Goal: Task Accomplishment & Management: Complete application form

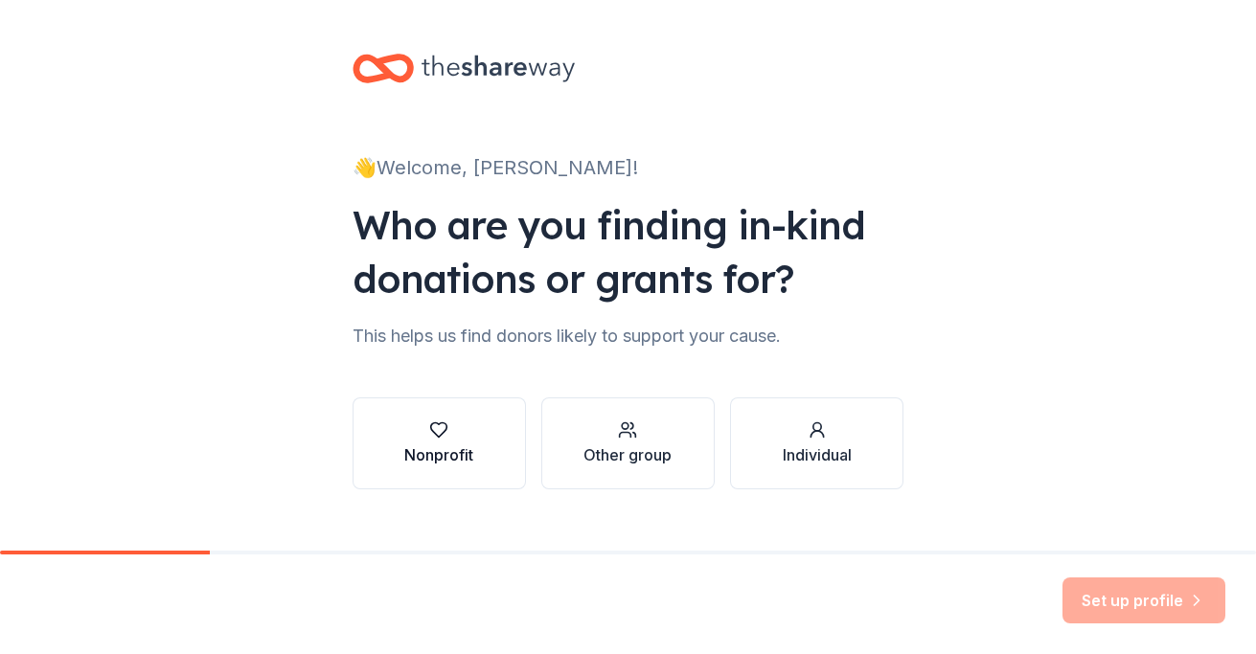
click at [447, 442] on div "Nonprofit" at bounding box center [438, 443] width 69 height 46
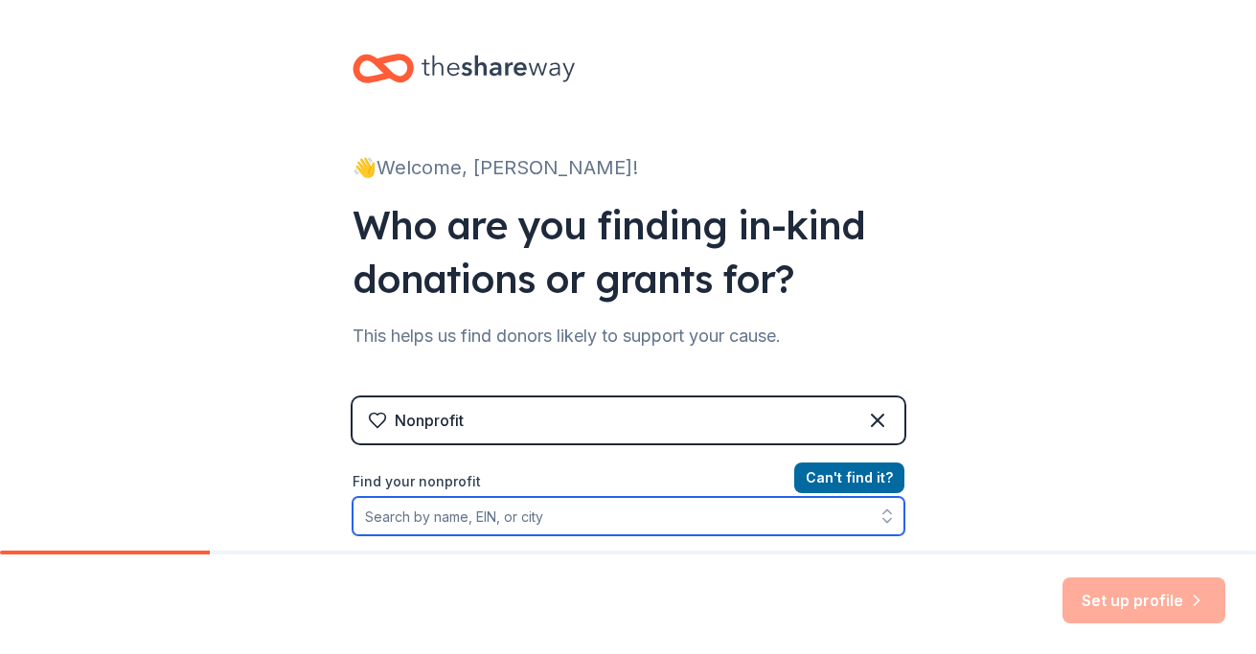
click at [433, 526] on input "Find your nonprofit" at bounding box center [628, 516] width 552 height 38
type input "S"
click at [405, 521] on input "Organization name *" at bounding box center [628, 517] width 552 height 40
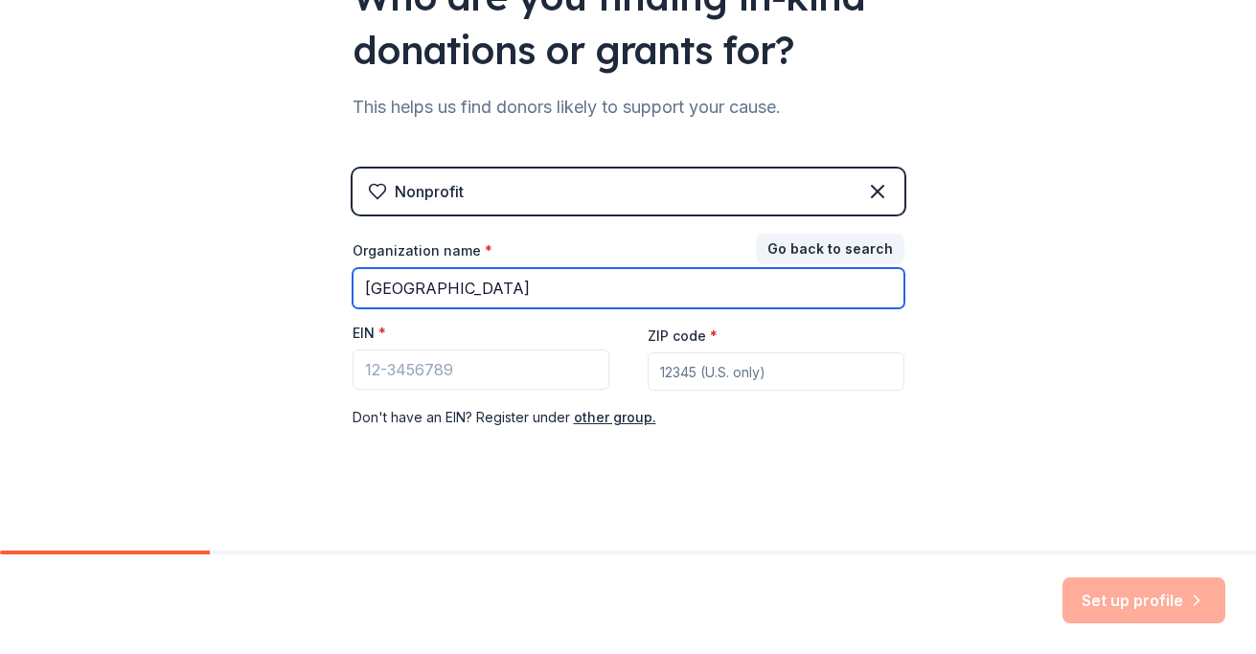
scroll to position [238, 0]
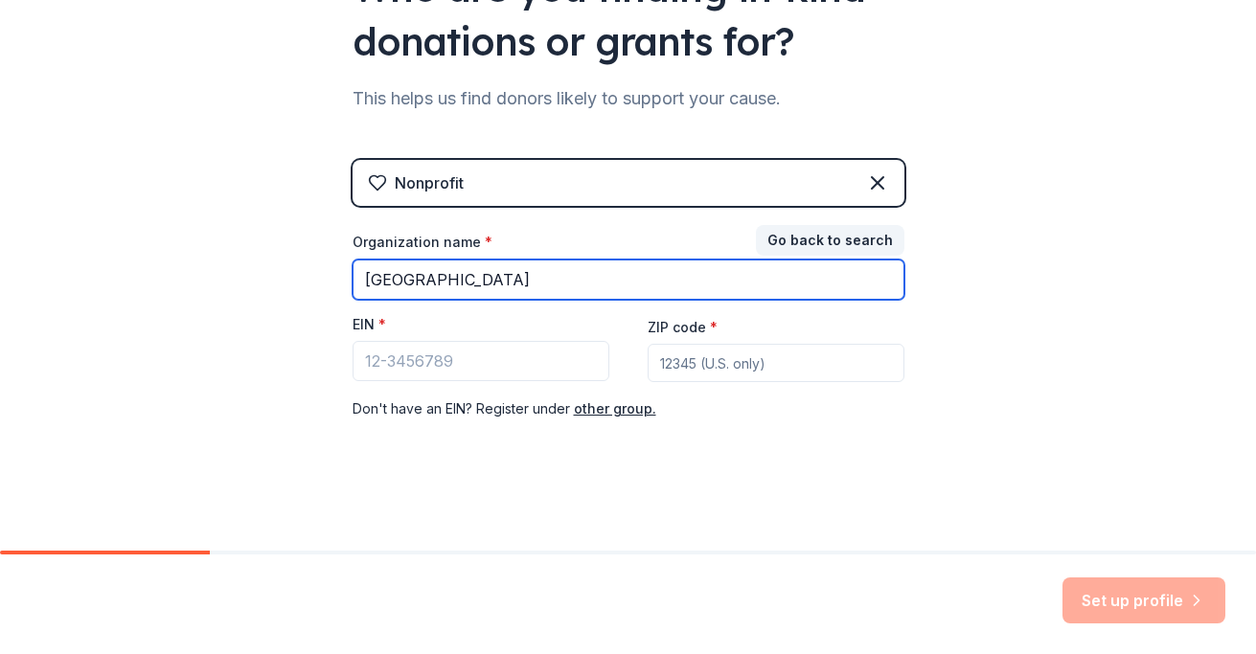
type input "Hidden River Middle School"
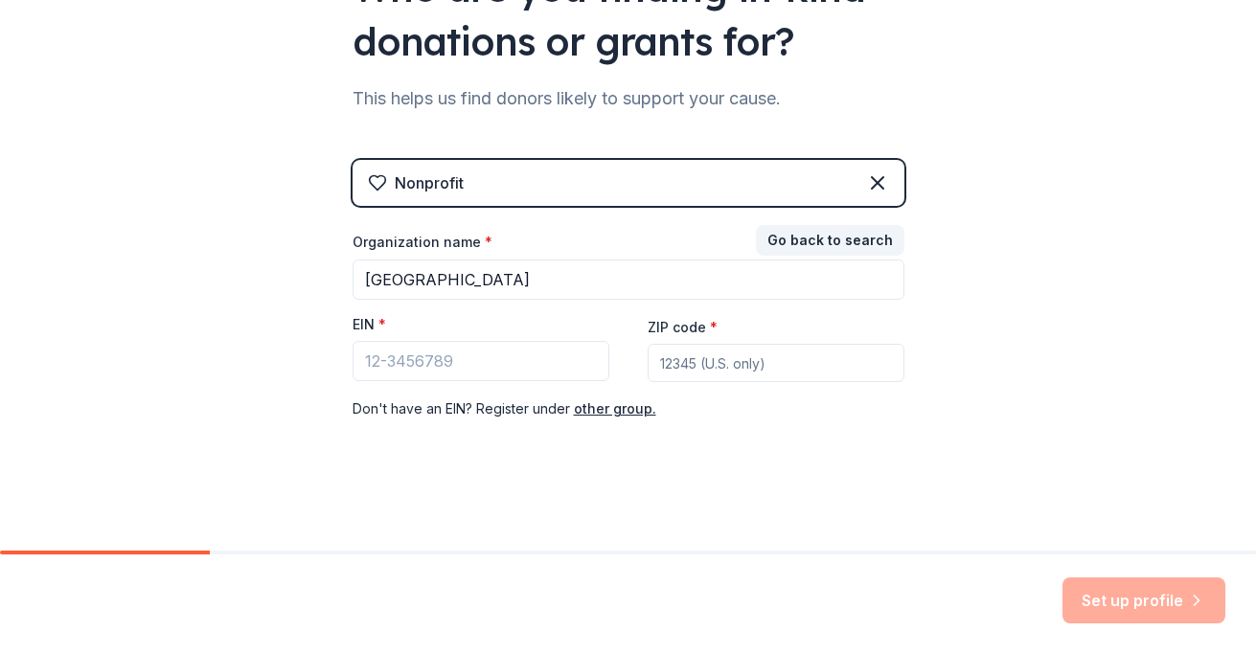
click at [777, 188] on div "Nonprofit" at bounding box center [628, 183] width 552 height 46
click at [876, 179] on icon at bounding box center [877, 182] width 23 height 23
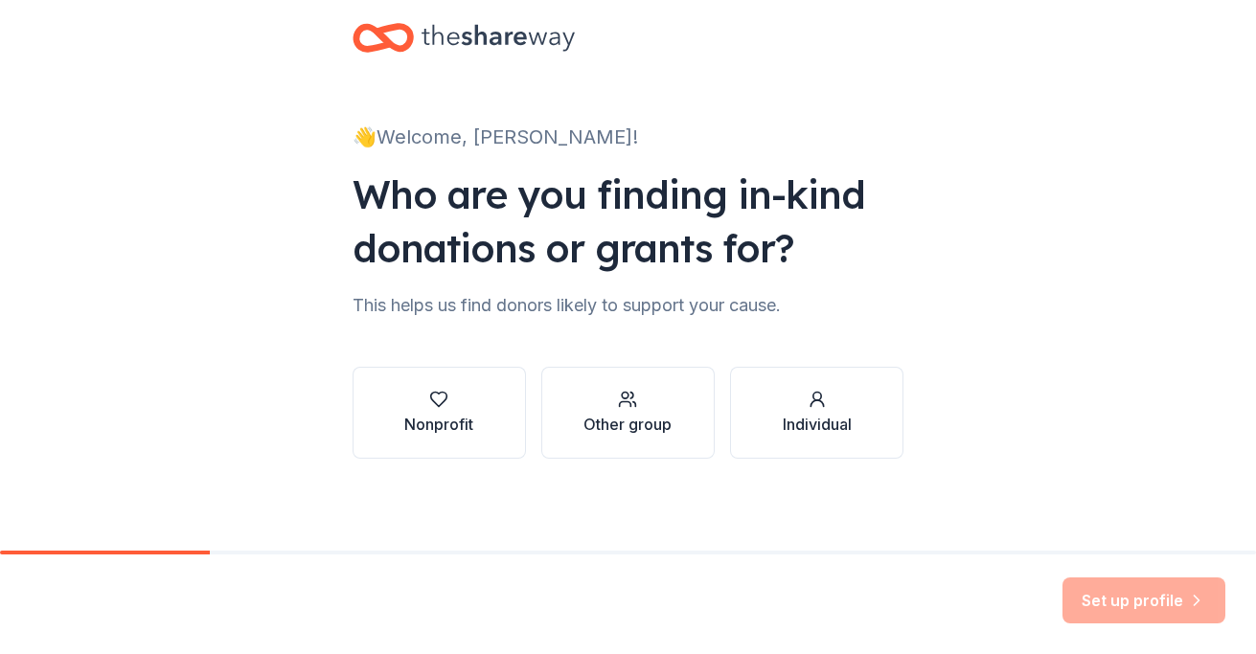
scroll to position [31, 0]
click at [622, 432] on div "Other group" at bounding box center [627, 424] width 88 height 23
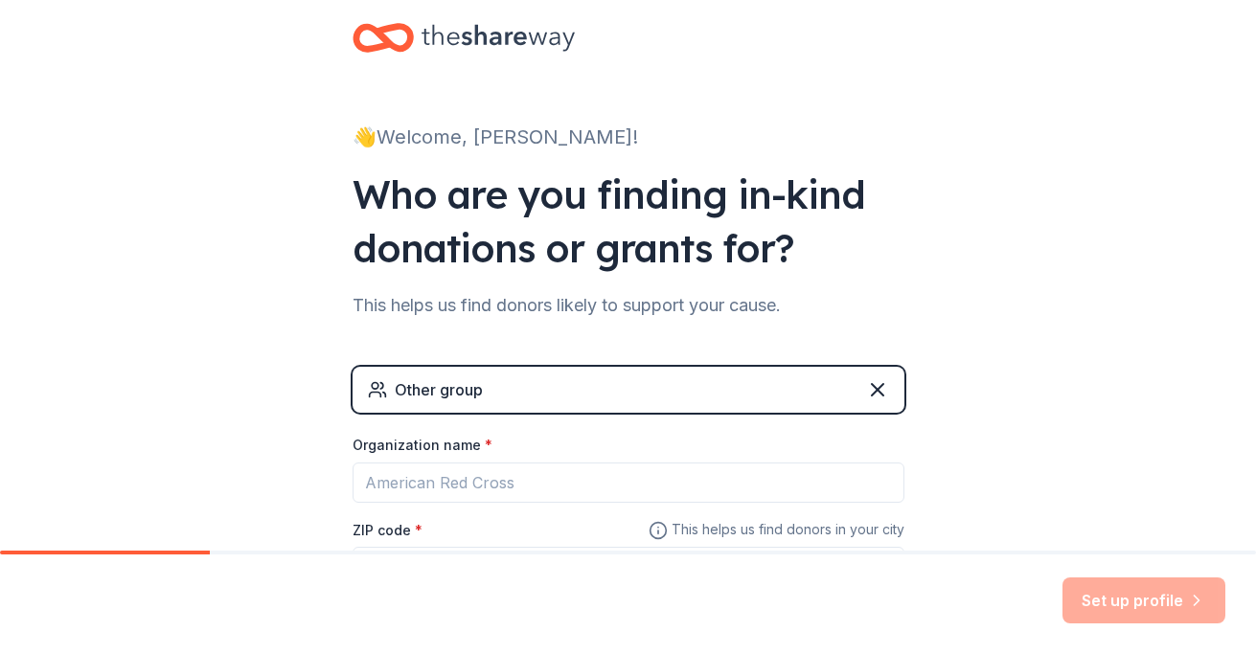
scroll to position [195, 0]
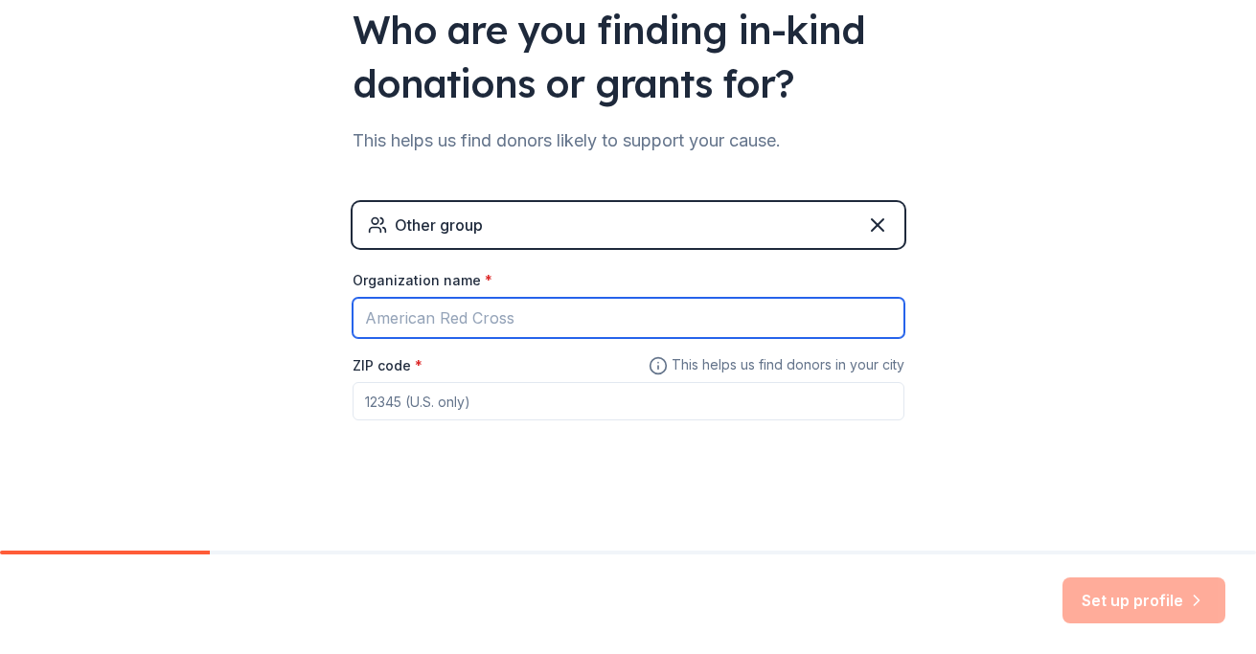
click at [507, 323] on input "Organization name *" at bounding box center [628, 318] width 552 height 40
type input "Hidden River Middle School"
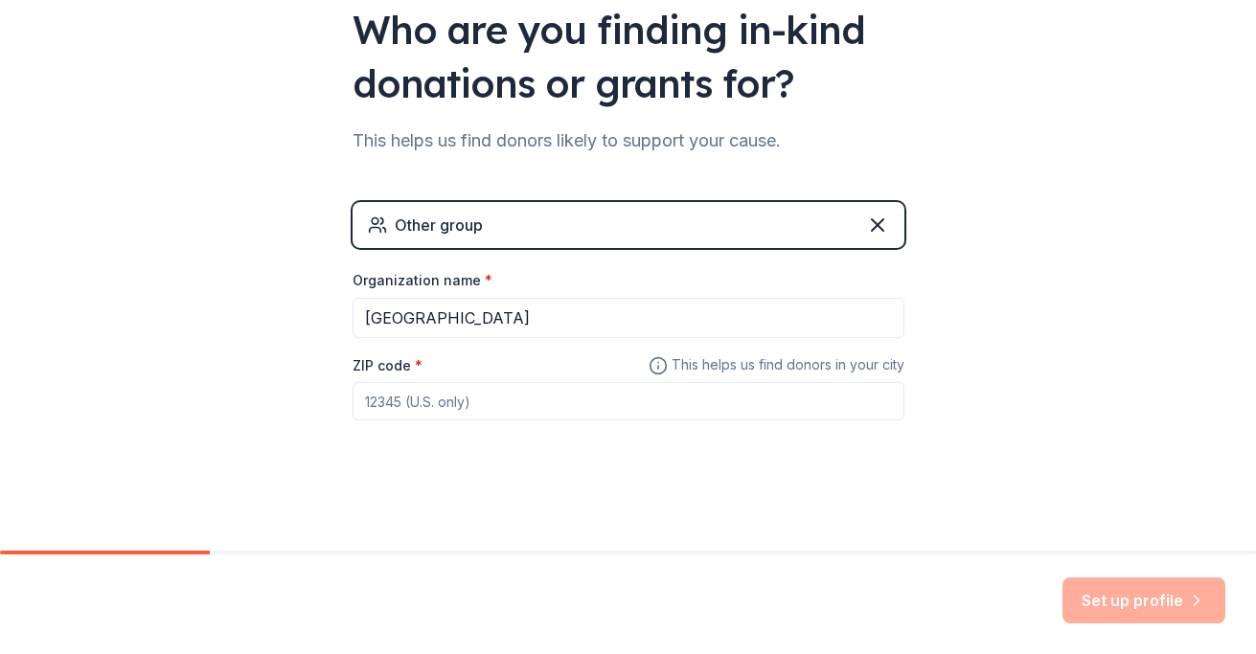
click at [444, 407] on input "ZIP code *" at bounding box center [628, 401] width 552 height 38
type input "55105"
click at [1124, 601] on button "Set up profile" at bounding box center [1143, 601] width 163 height 46
click at [1082, 490] on div "👋 Welcome, Ellen! Who are you finding in-kind donations or grants for? This hel…" at bounding box center [628, 178] width 1256 height 746
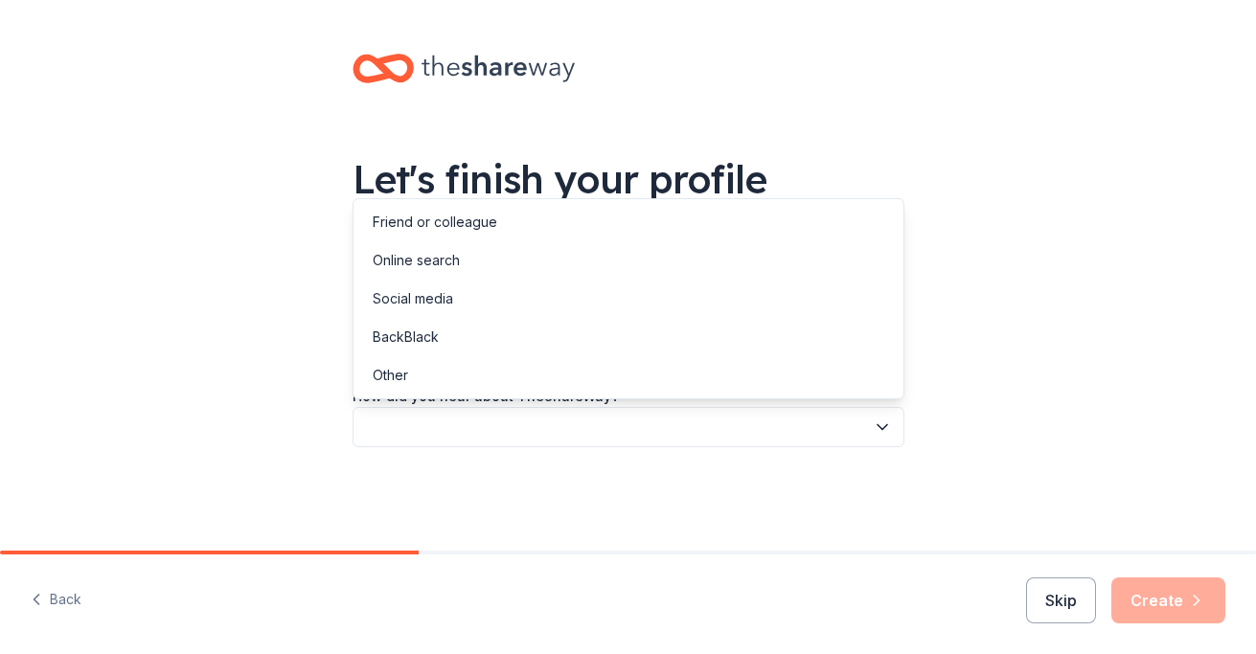
click at [867, 422] on button "button" at bounding box center [628, 427] width 552 height 40
click at [597, 235] on div "Friend or colleague" at bounding box center [628, 222] width 542 height 38
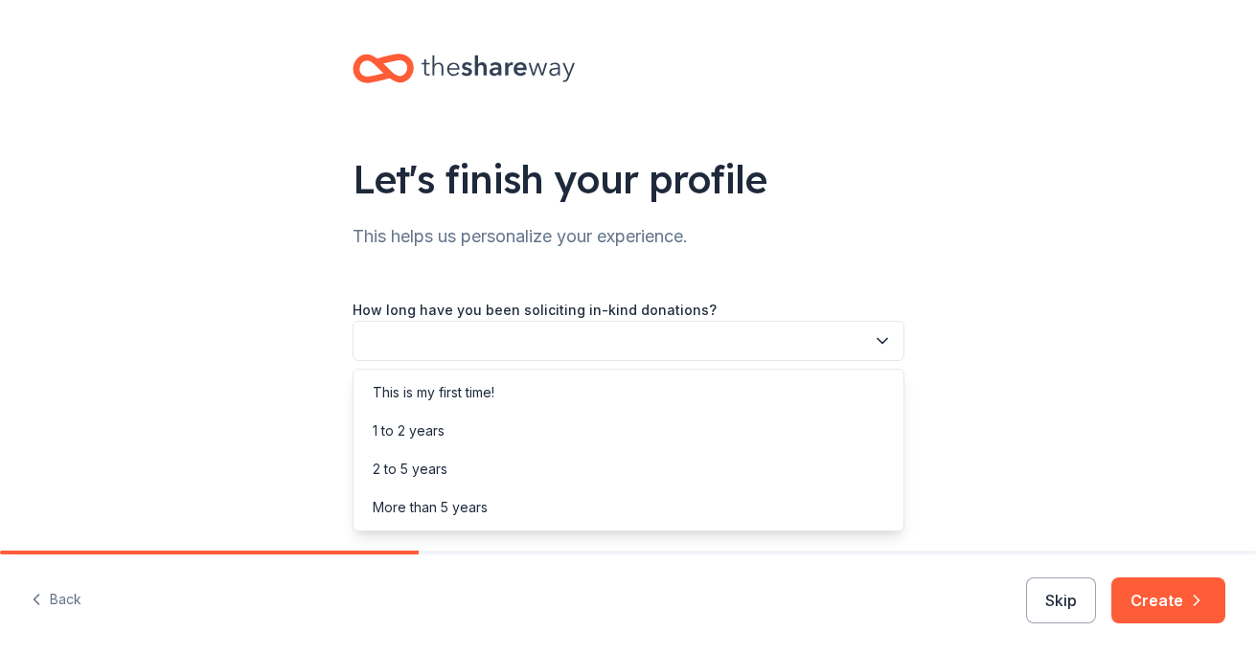
click at [875, 344] on icon "button" at bounding box center [882, 340] width 19 height 19
click at [695, 396] on div "This is my first time!" at bounding box center [628, 393] width 542 height 38
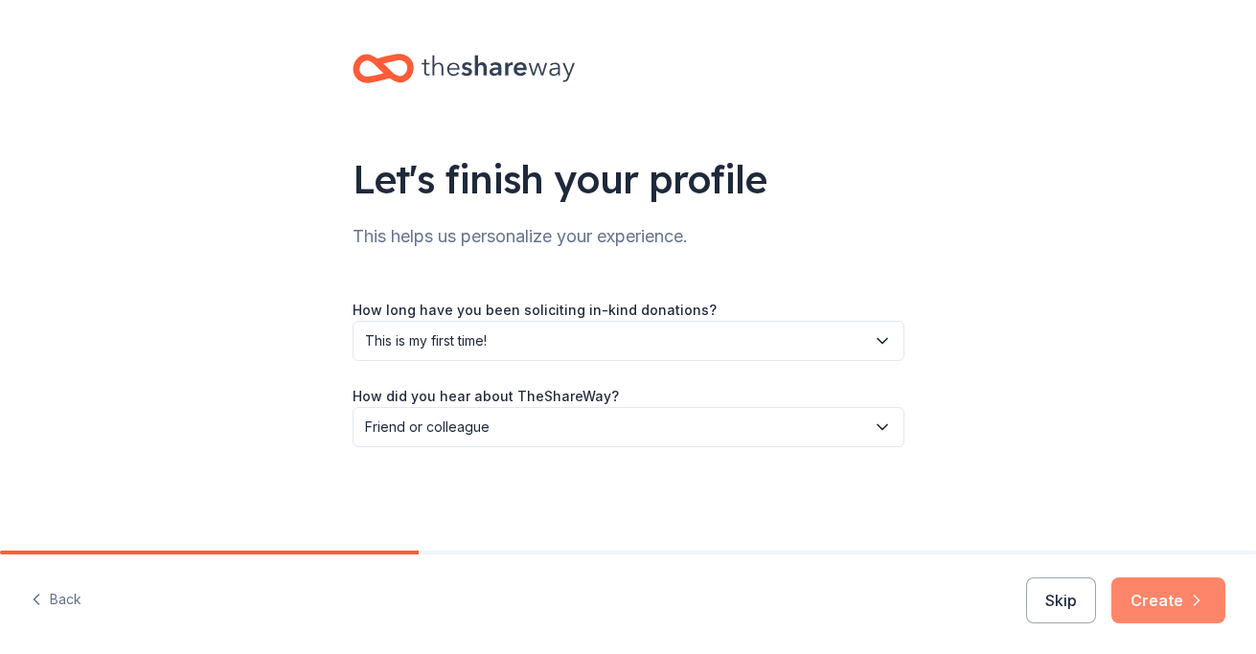
click at [1168, 600] on button "Create" at bounding box center [1168, 601] width 114 height 46
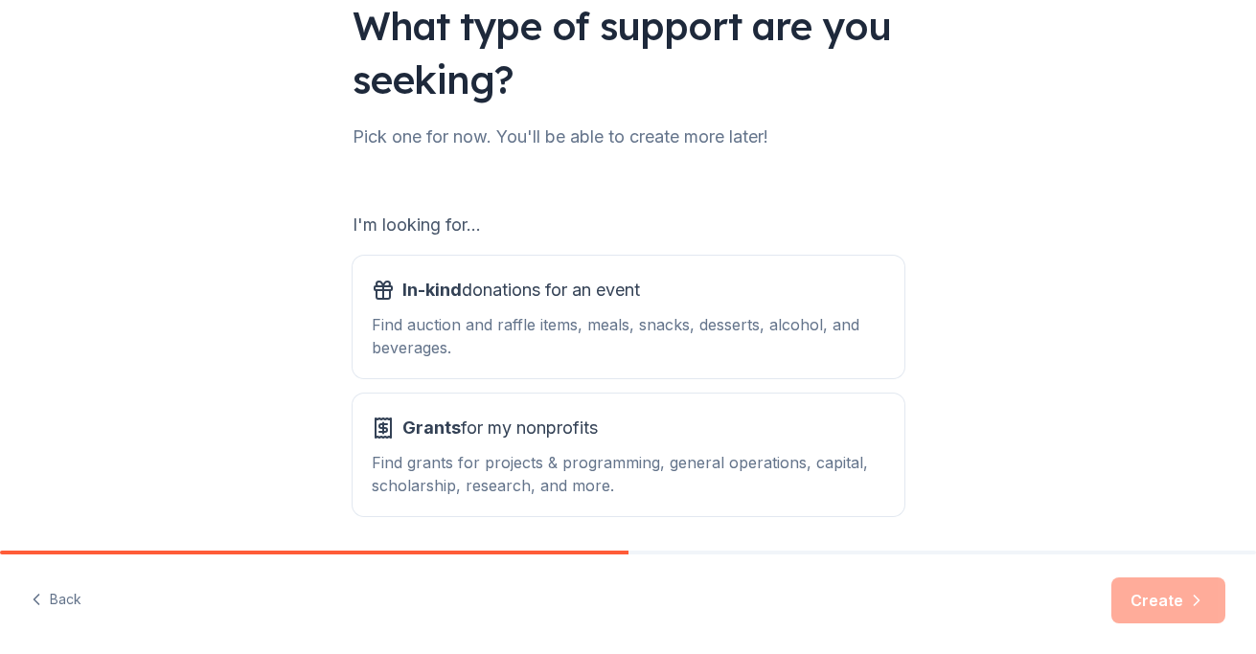
scroll to position [170, 0]
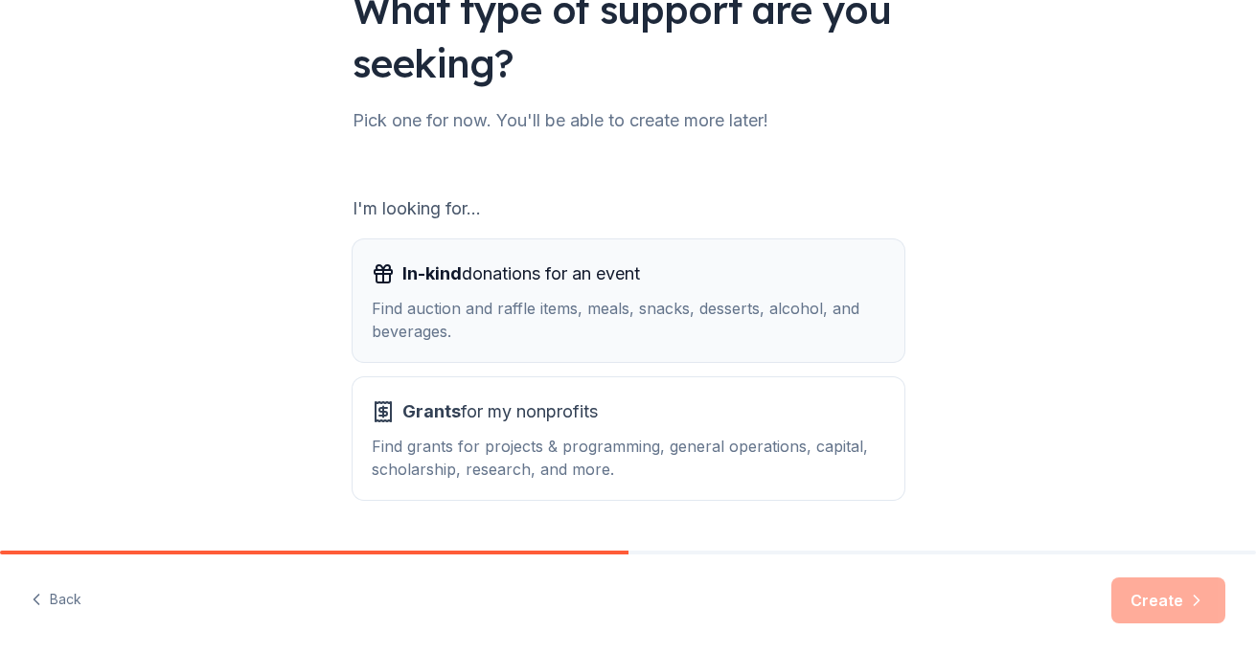
click at [583, 320] on div "Find auction and raffle items, meals, snacks, desserts, alcohol, and beverages." at bounding box center [628, 320] width 513 height 46
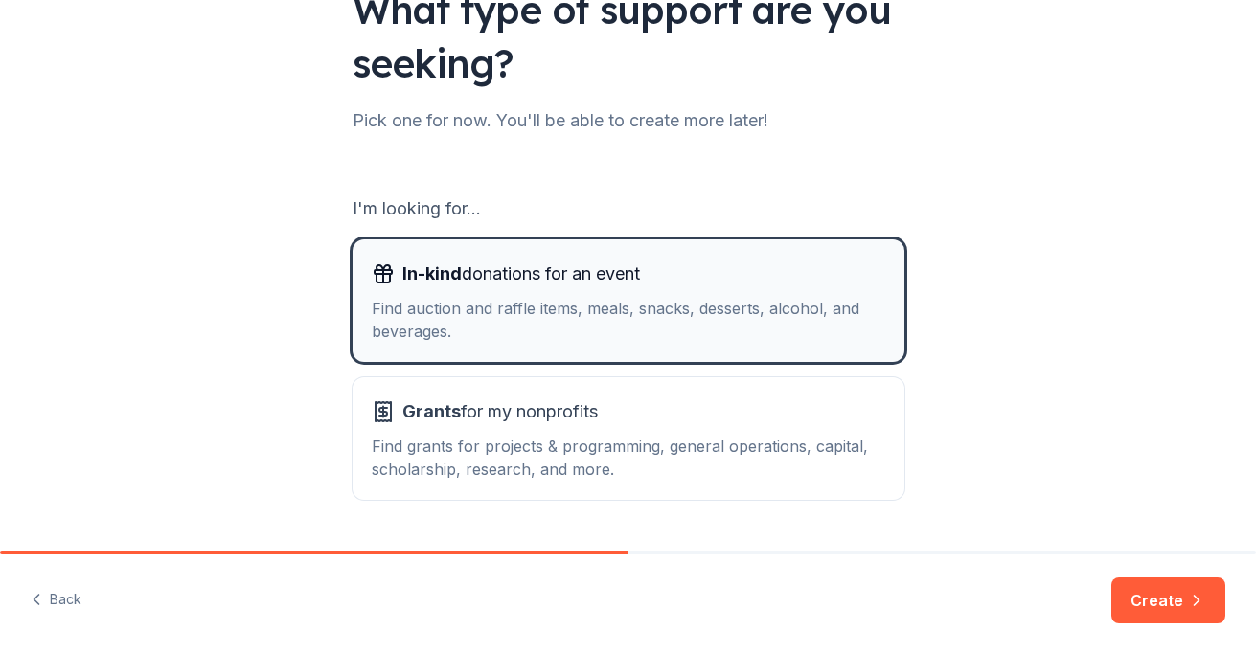
scroll to position [222, 0]
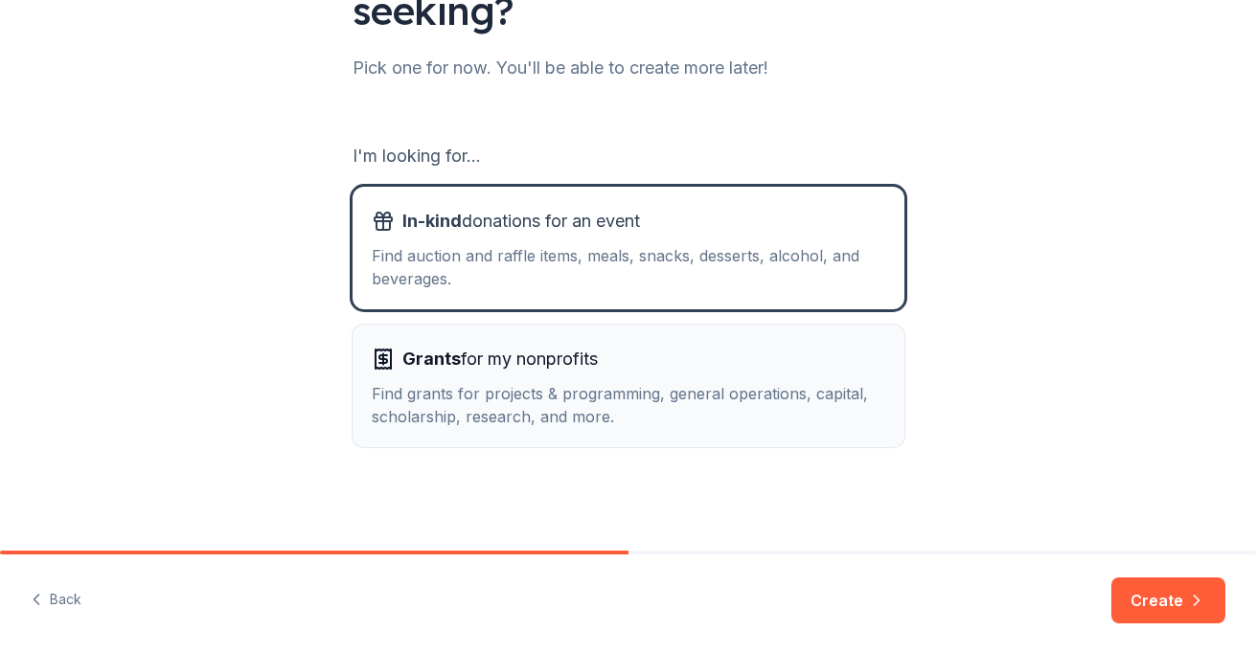
click at [556, 400] on div "Find grants for projects & programming, general operations, capital, scholarshi…" at bounding box center [628, 405] width 513 height 46
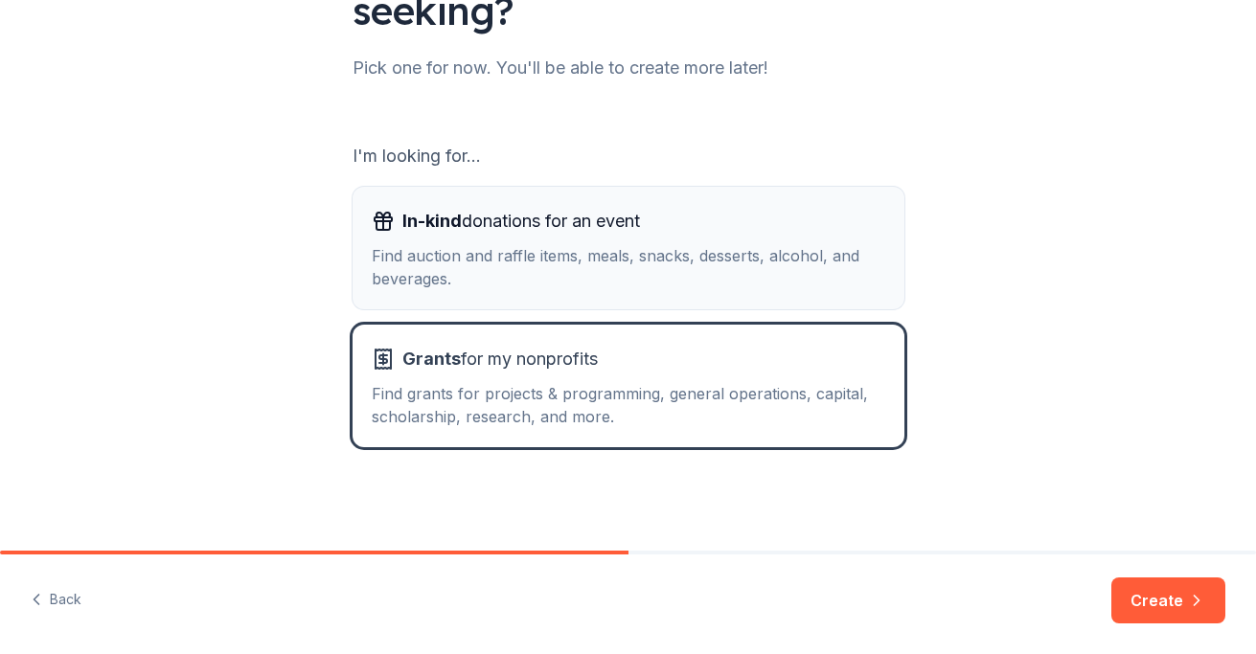
click at [555, 282] on div "Find auction and raffle items, meals, snacks, desserts, alcohol, and beverages." at bounding box center [628, 267] width 513 height 46
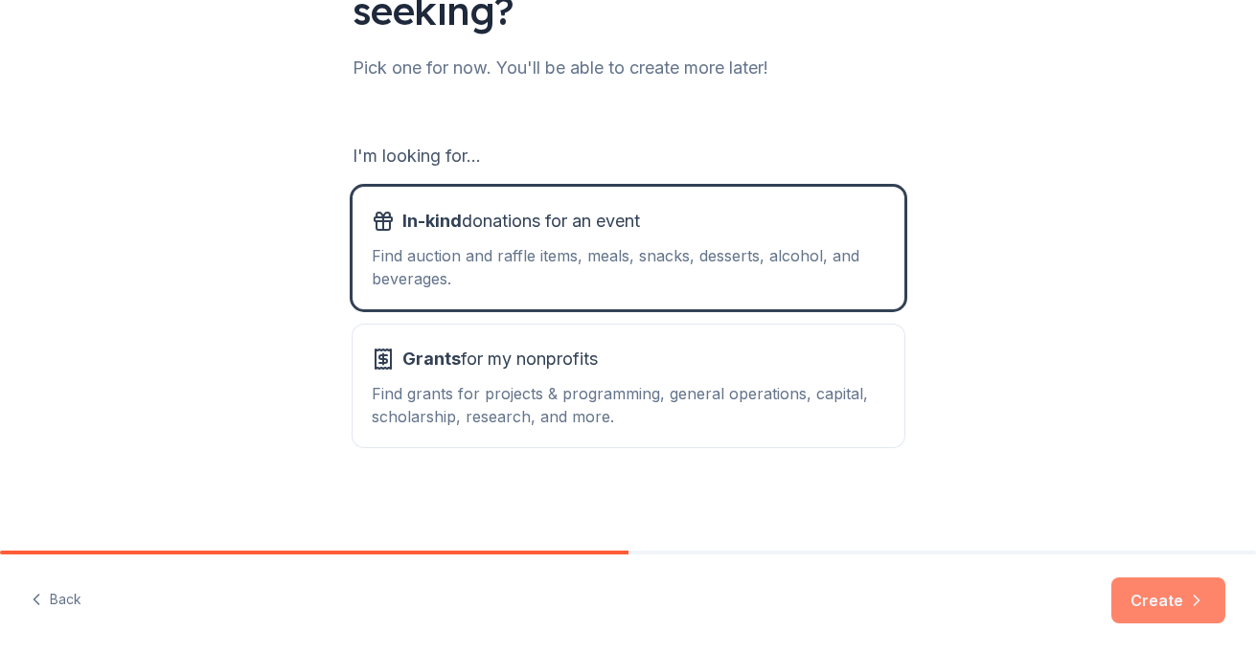
click at [1170, 602] on button "Create" at bounding box center [1168, 601] width 114 height 46
